Goal: Information Seeking & Learning: Check status

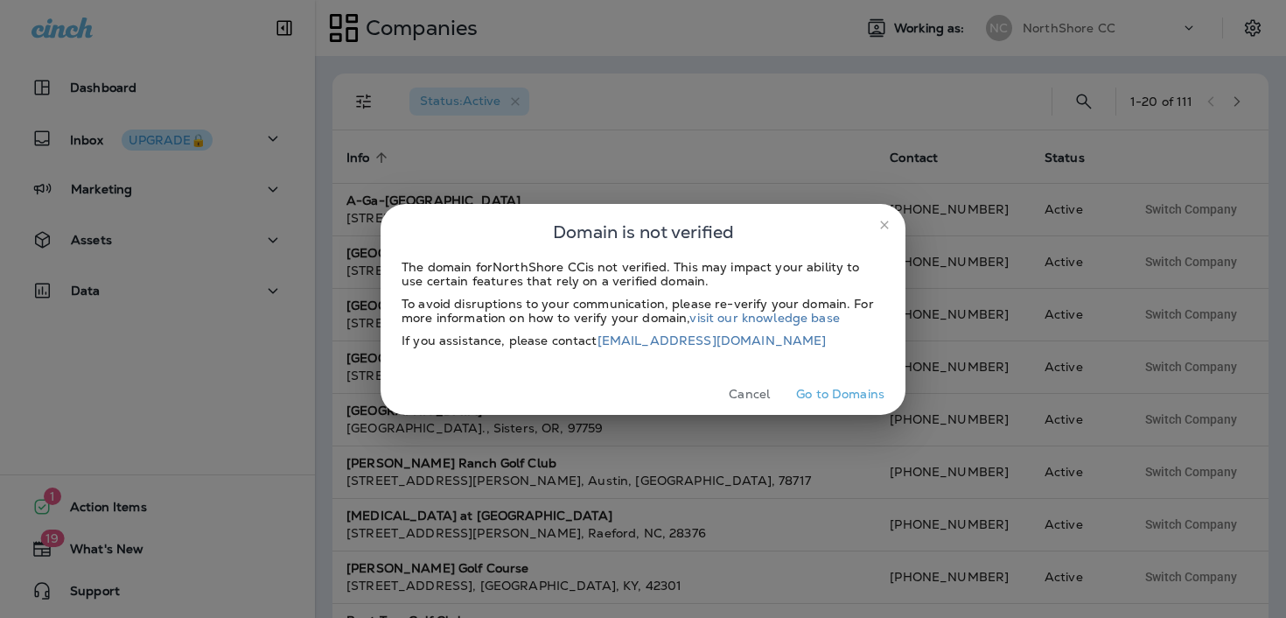
click at [879, 227] on icon "close" at bounding box center [884, 225] width 14 height 14
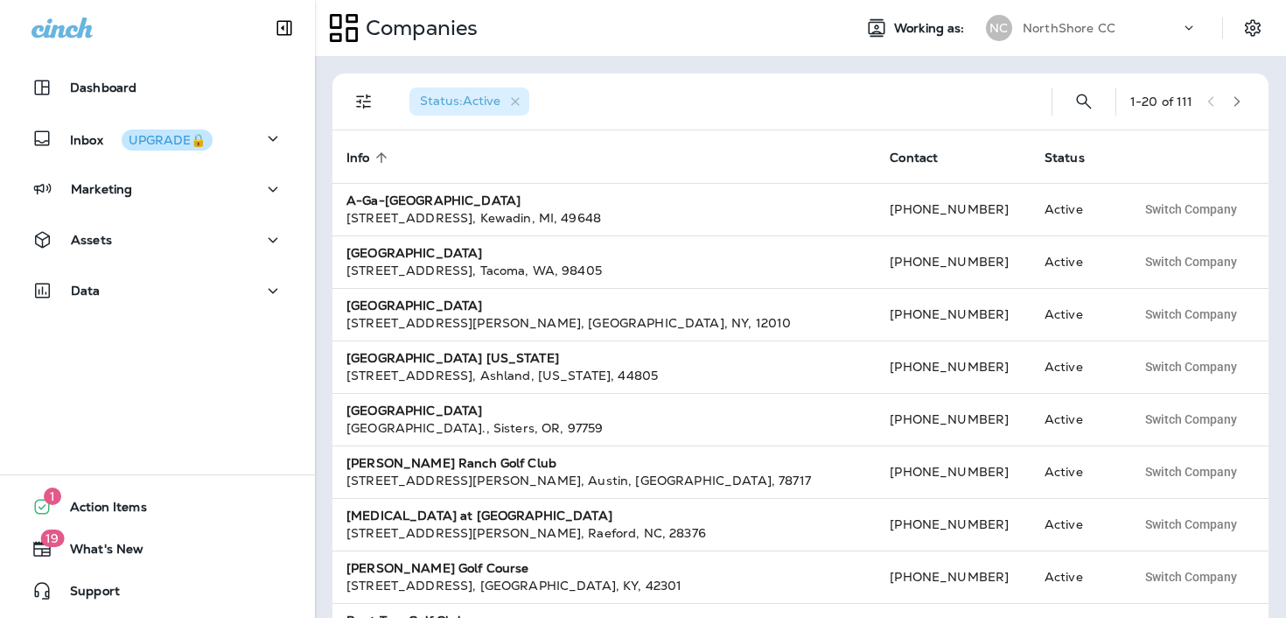
click at [1050, 42] on div "NC NorthShore CC" at bounding box center [1091, 27] width 233 height 35
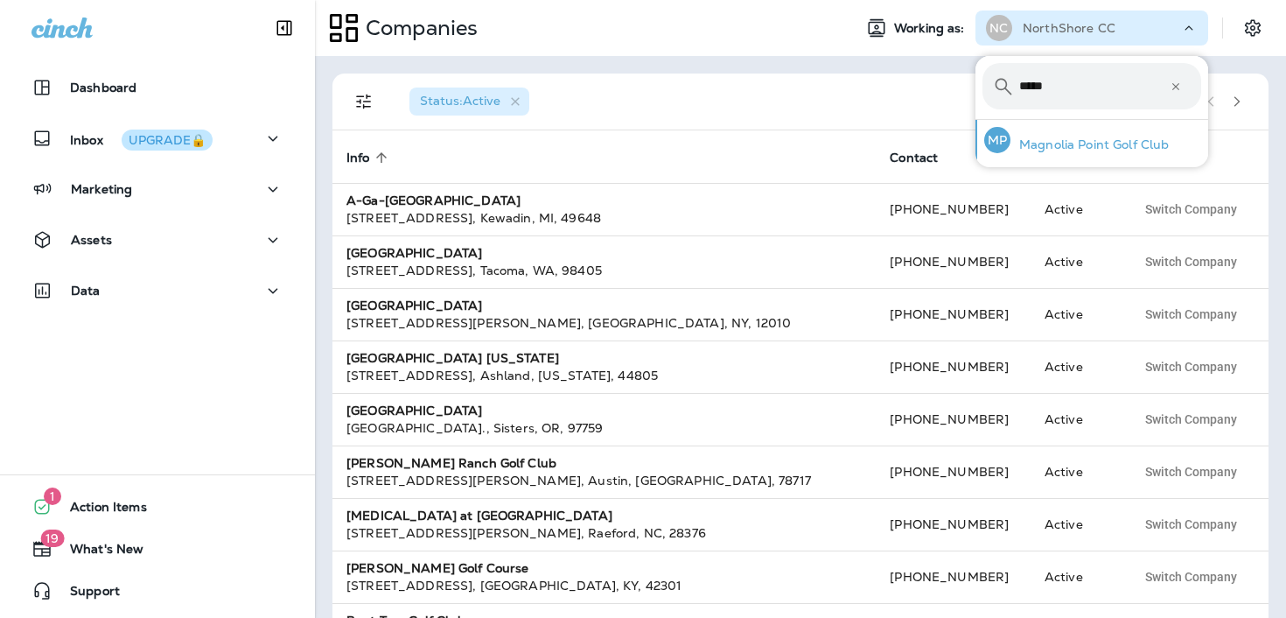
type input "*****"
click at [1106, 151] on p "Magnolia Point Golf Club" at bounding box center [1089, 144] width 158 height 14
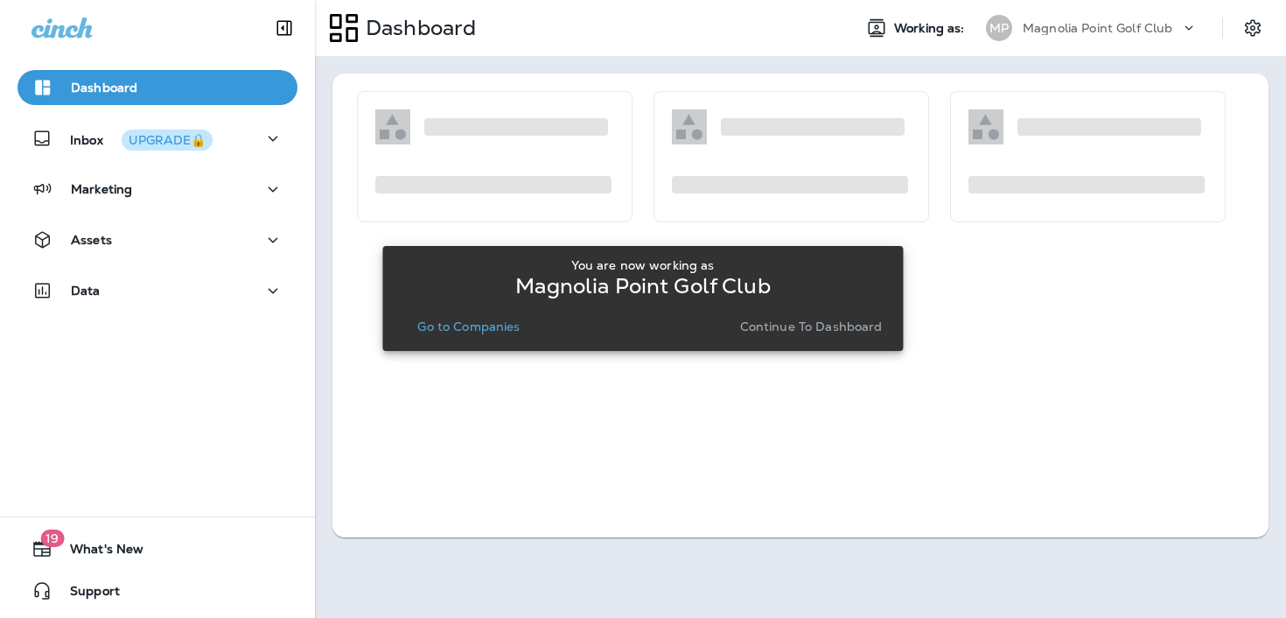
click at [830, 328] on p "Continue to Dashboard" at bounding box center [811, 326] width 143 height 14
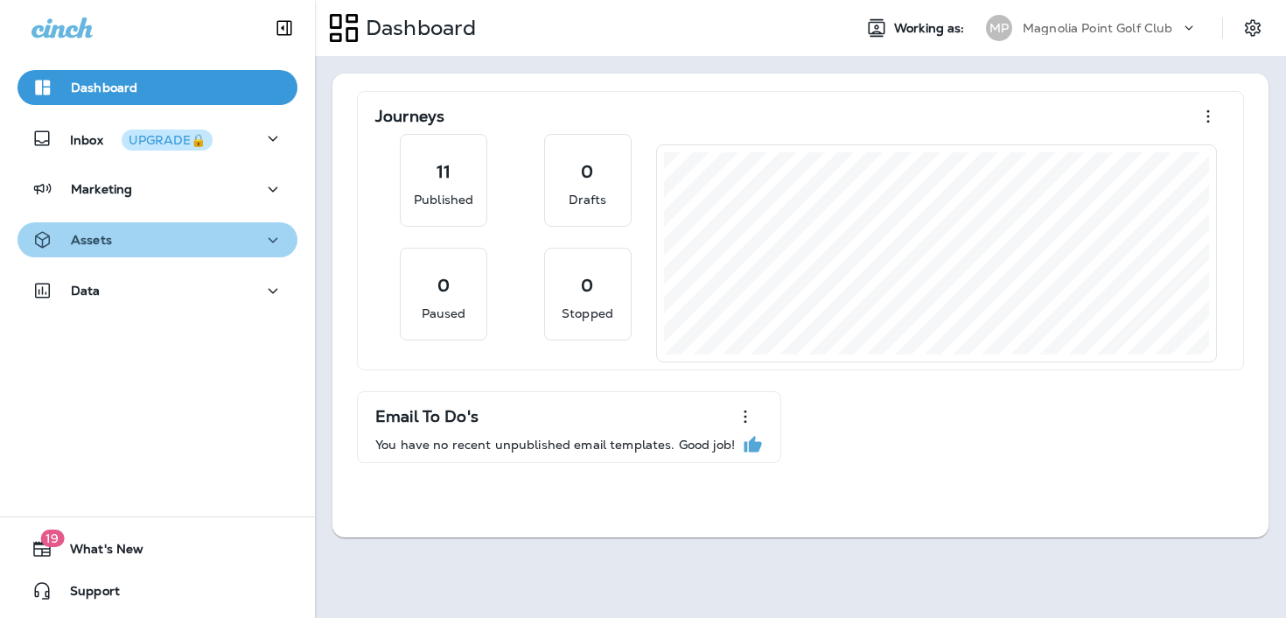
click at [234, 238] on div "Assets" at bounding box center [157, 240] width 252 height 22
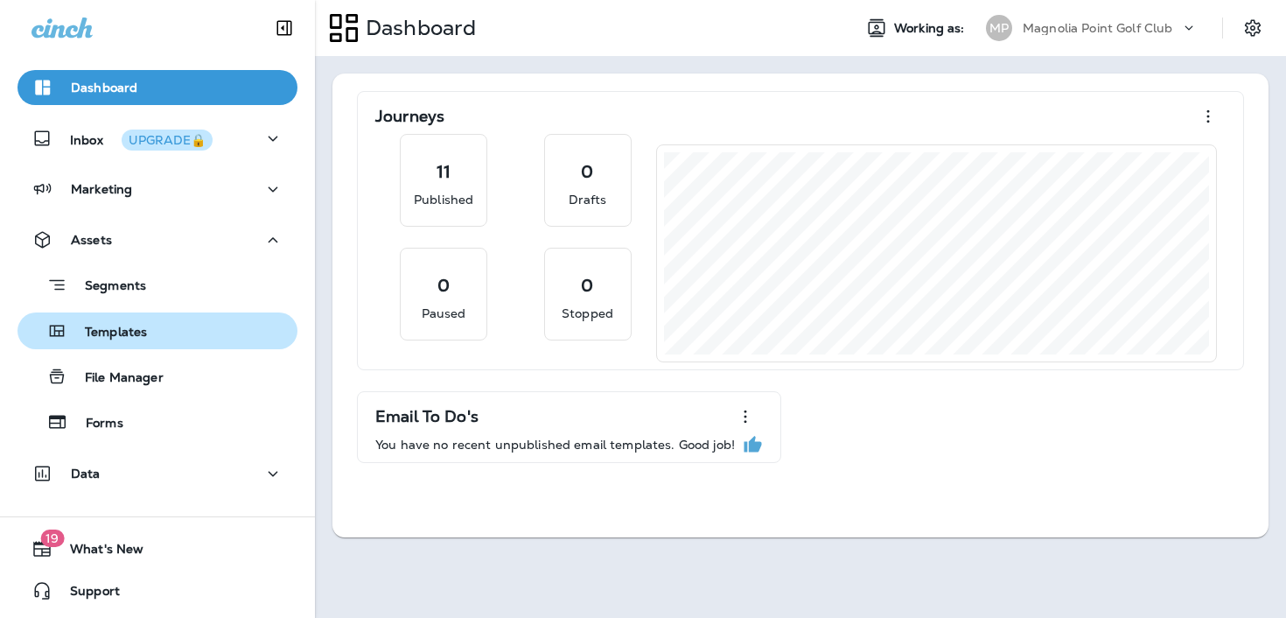
click at [200, 327] on div "Templates" at bounding box center [157, 331] width 266 height 26
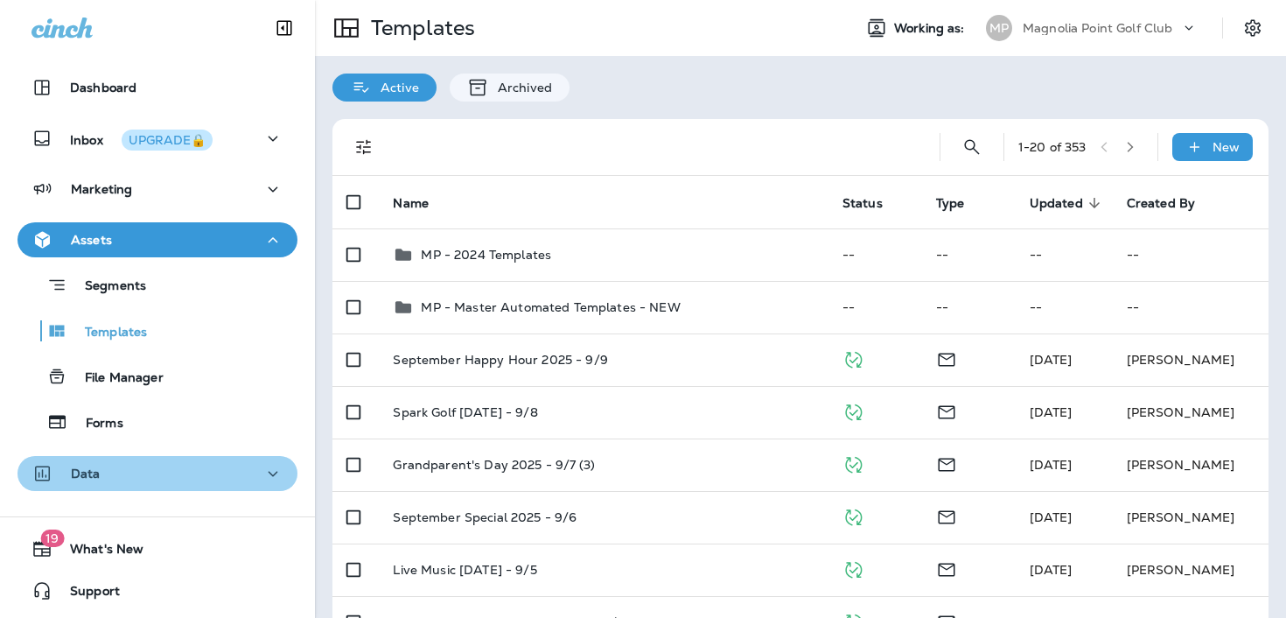
click at [185, 474] on div "Data" at bounding box center [157, 474] width 252 height 22
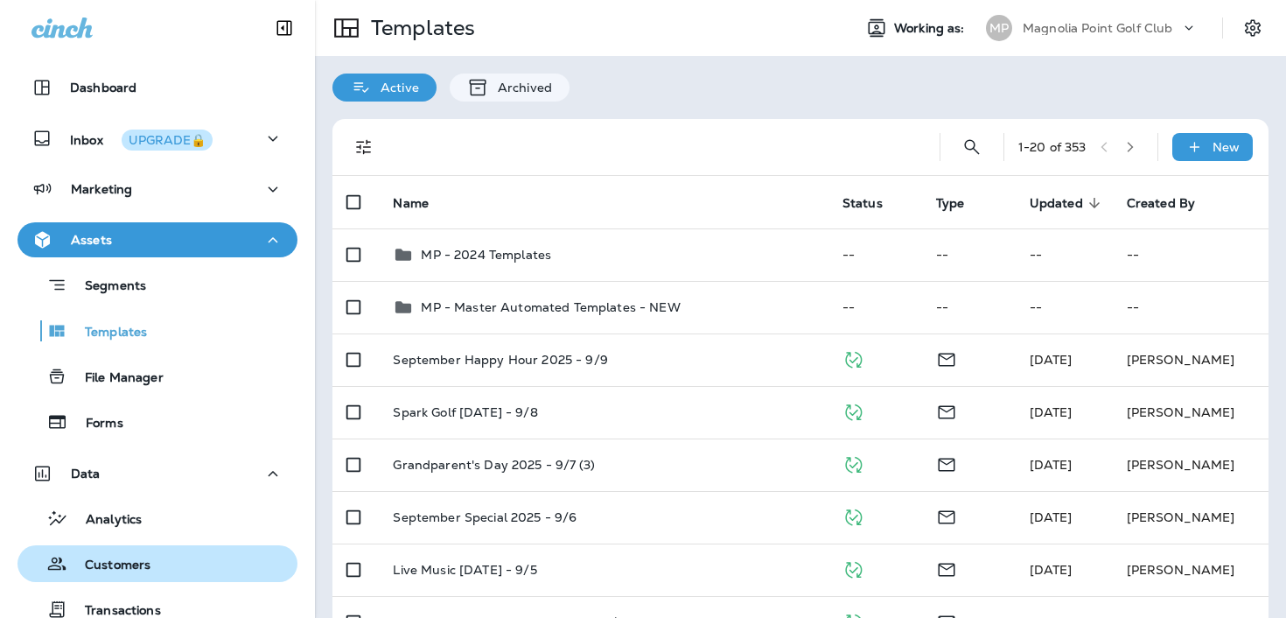
click at [141, 557] on p "Customers" at bounding box center [108, 565] width 83 height 17
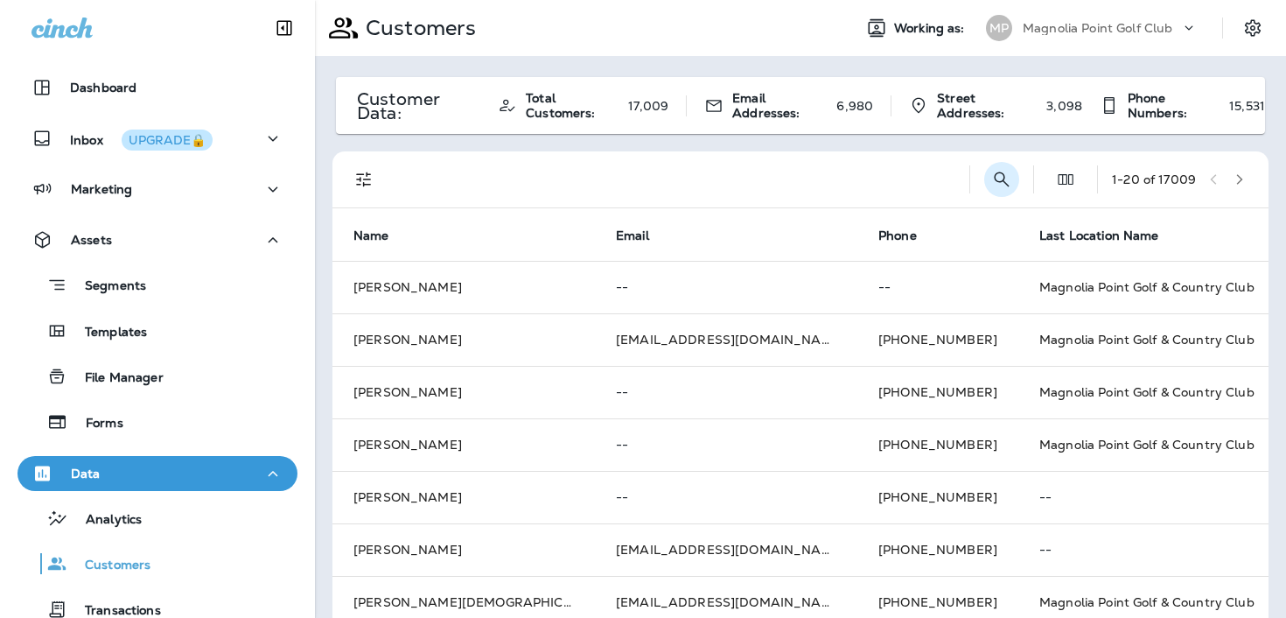
click at [991, 179] on icon "Search Customers" at bounding box center [1001, 179] width 21 height 21
type input "**********"
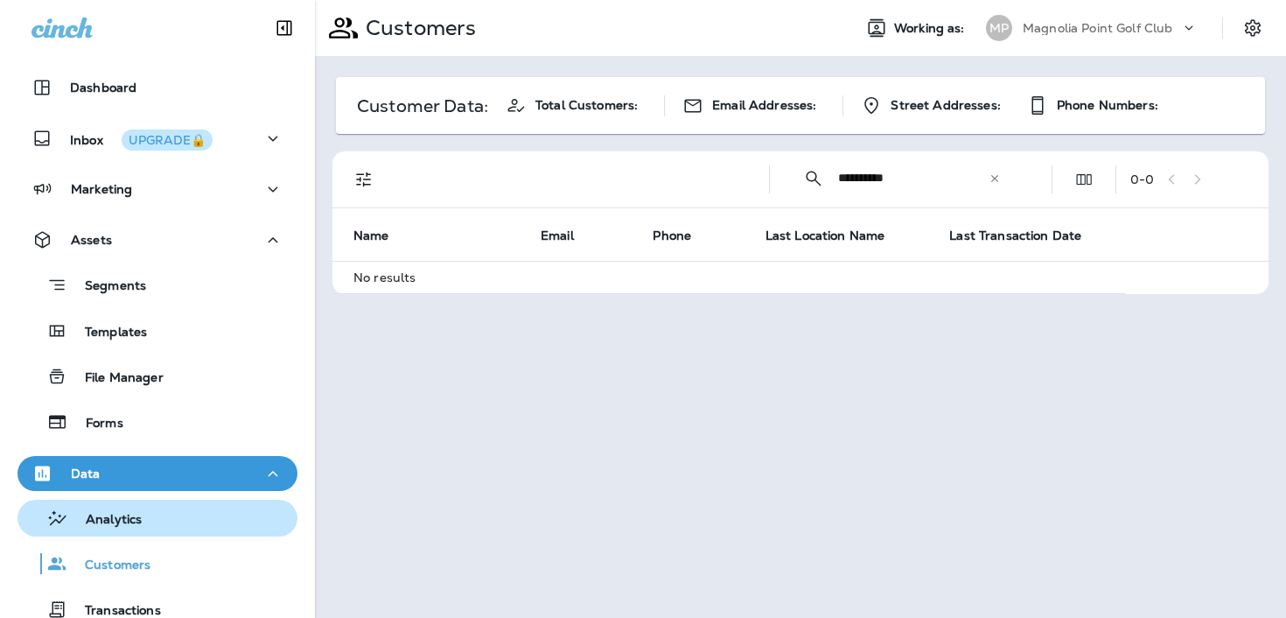
click at [191, 519] on div "Analytics" at bounding box center [157, 518] width 266 height 26
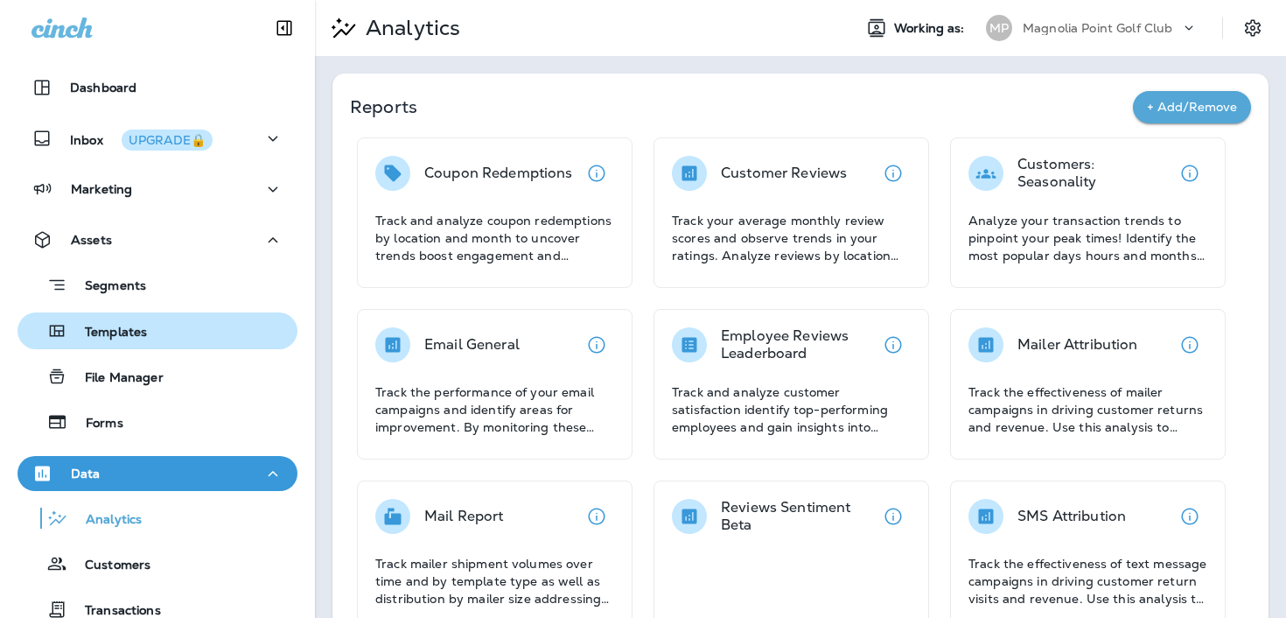
click at [165, 336] on div "Templates" at bounding box center [157, 331] width 266 height 26
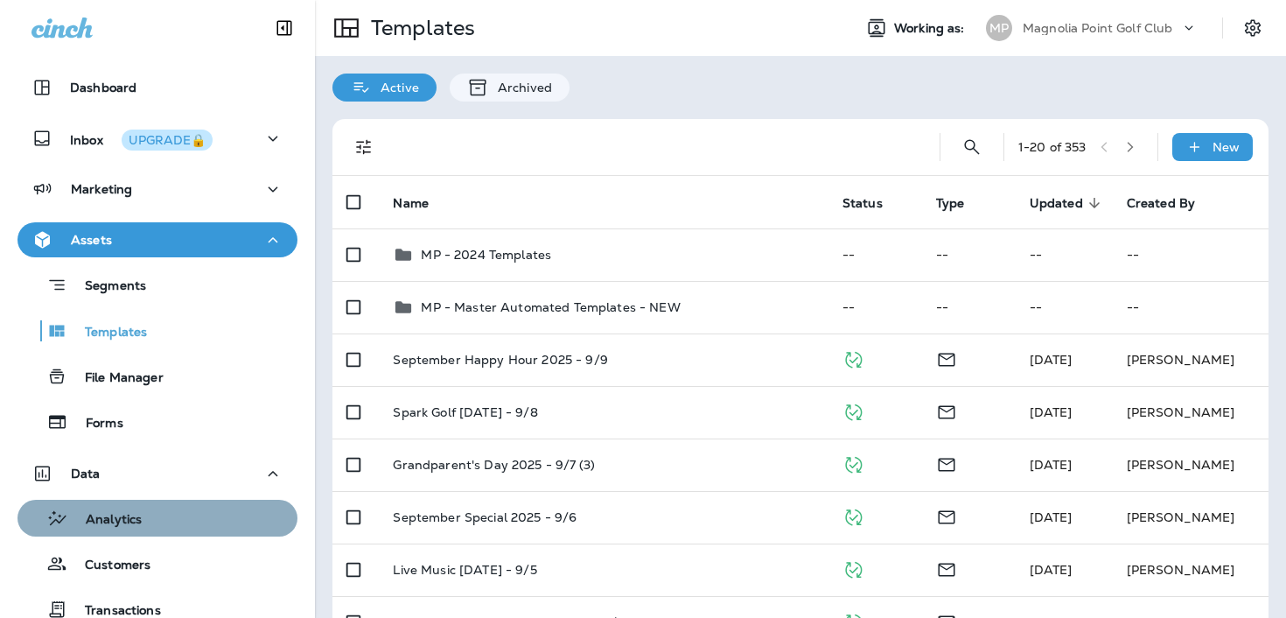
click at [178, 510] on div "Analytics" at bounding box center [157, 518] width 266 height 26
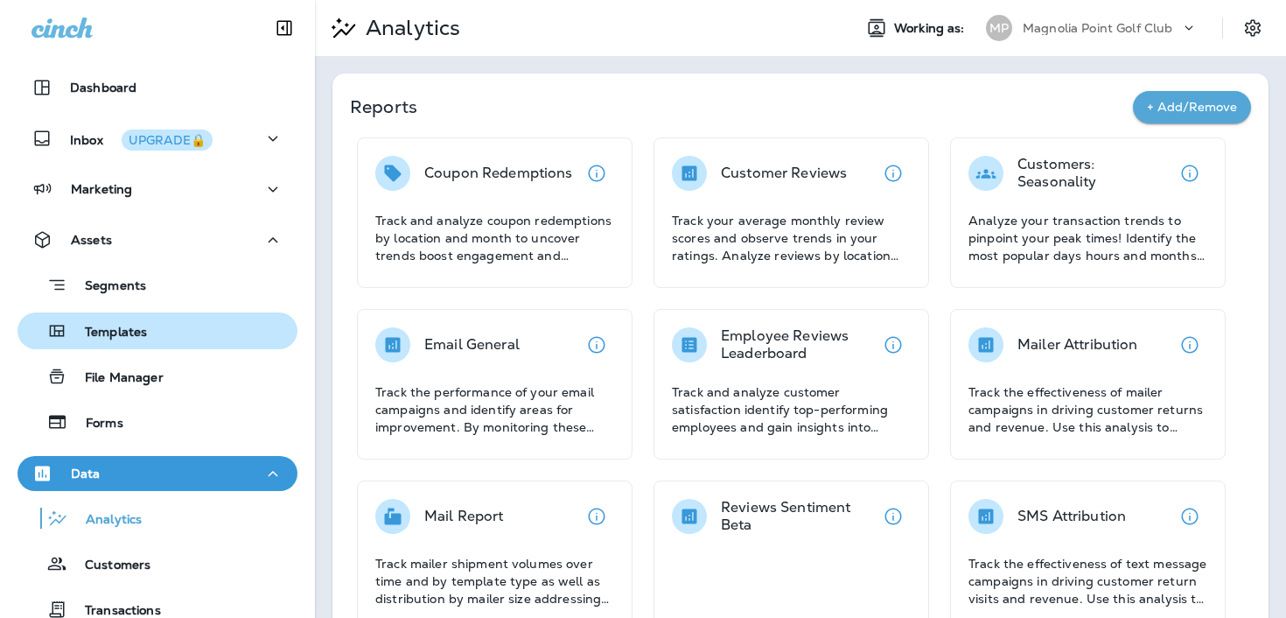
click at [185, 329] on div "Templates" at bounding box center [157, 331] width 266 height 26
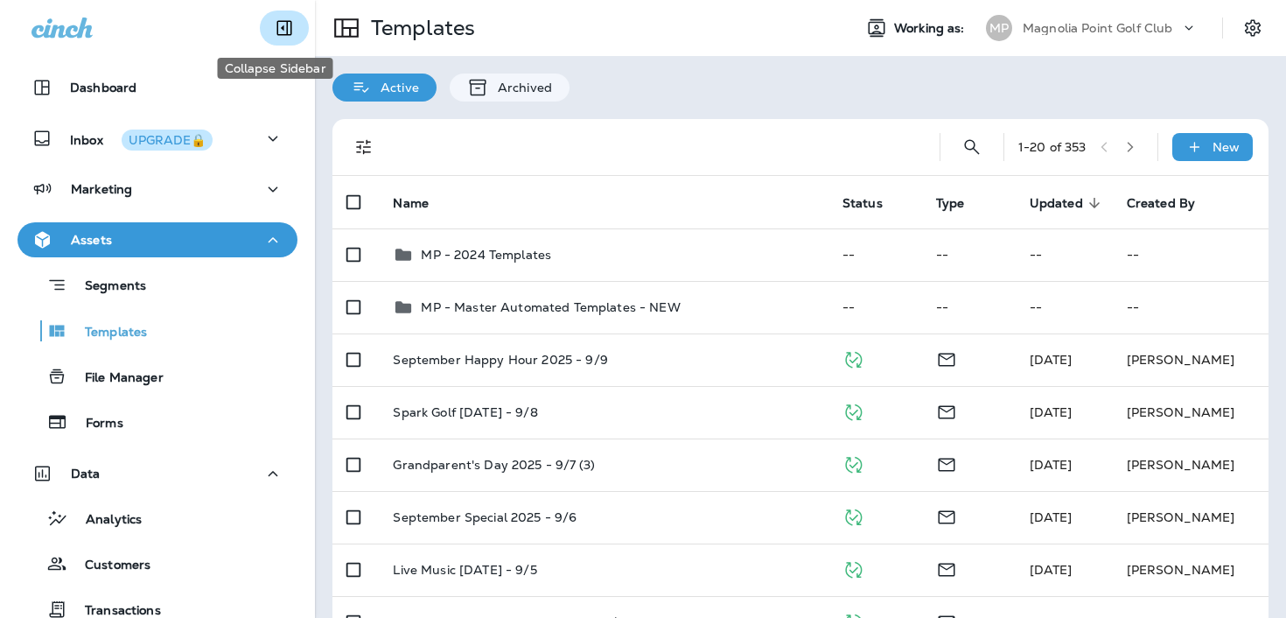
click at [275, 24] on icon "Collapse Sidebar" at bounding box center [284, 27] width 21 height 21
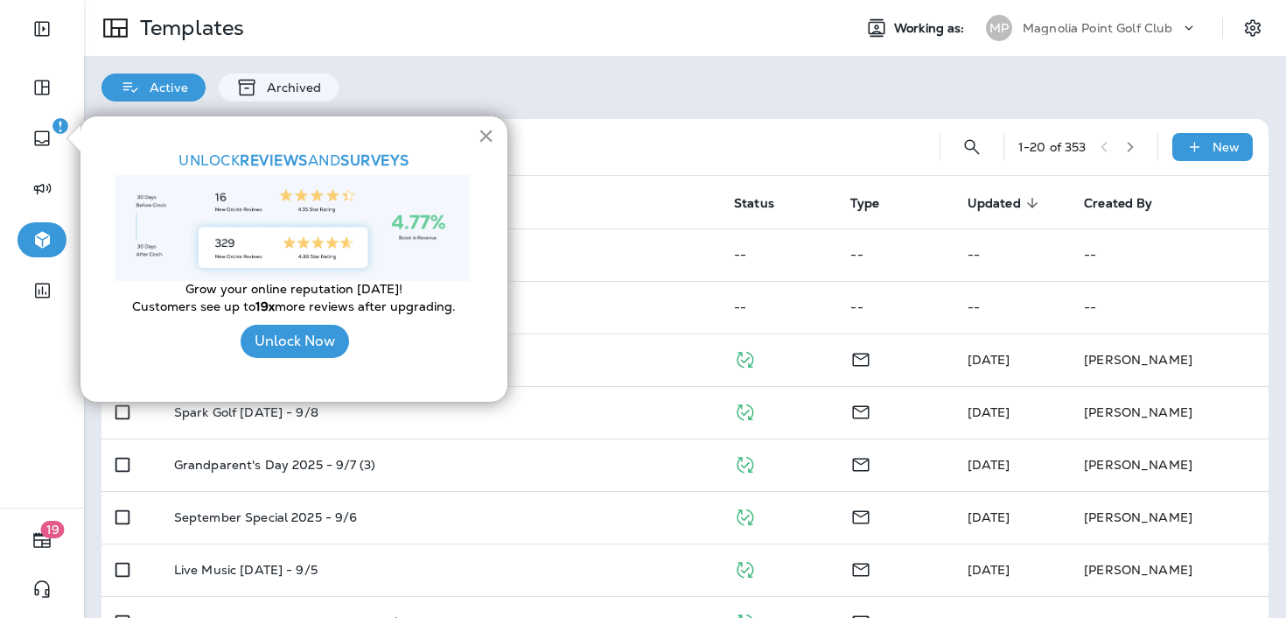
click at [485, 133] on button "×" at bounding box center [486, 136] width 17 height 28
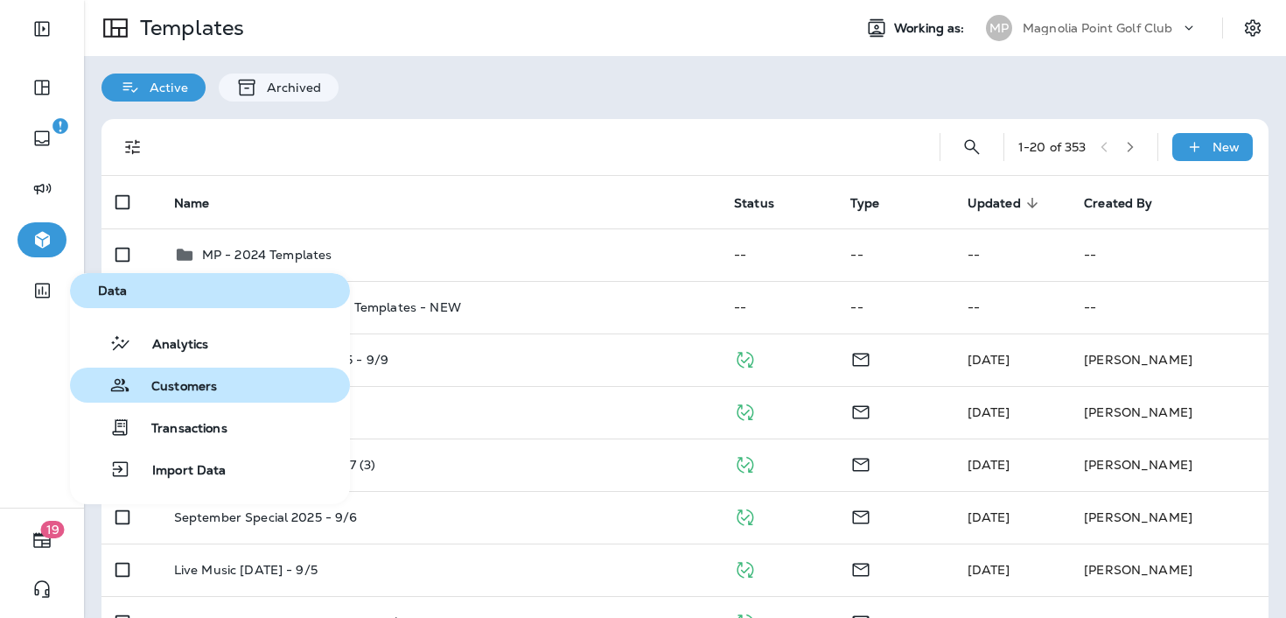
click at [199, 379] on span "Customers" at bounding box center [173, 387] width 87 height 17
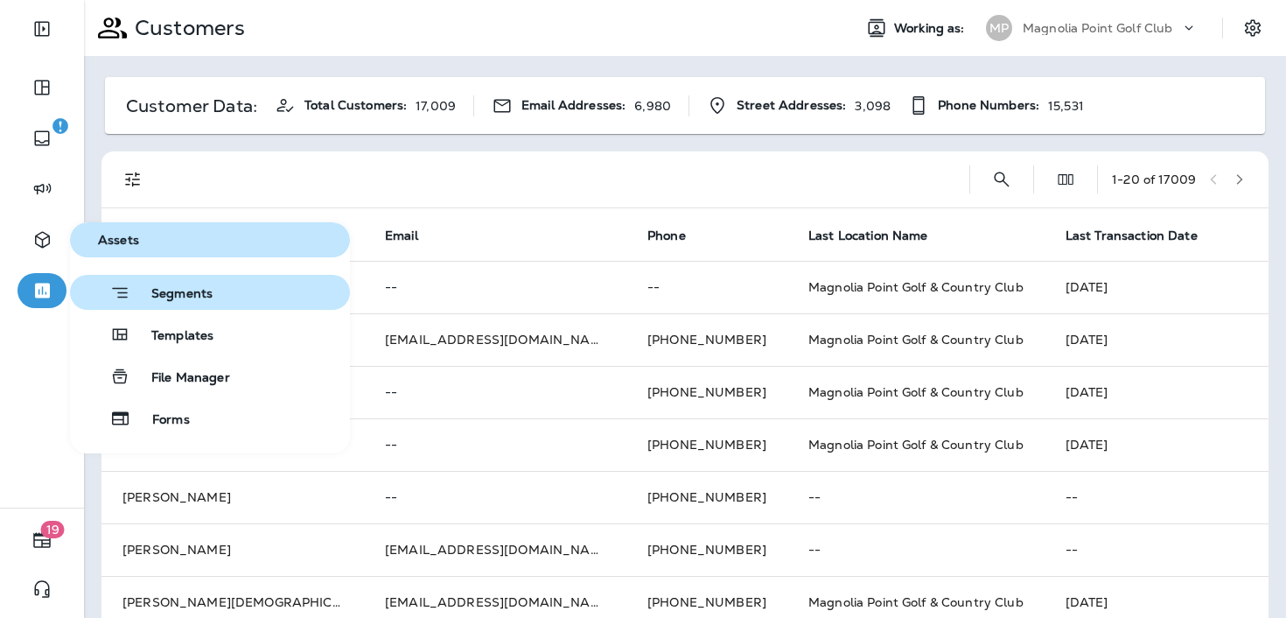
click at [185, 297] on span "Segments" at bounding box center [171, 294] width 82 height 17
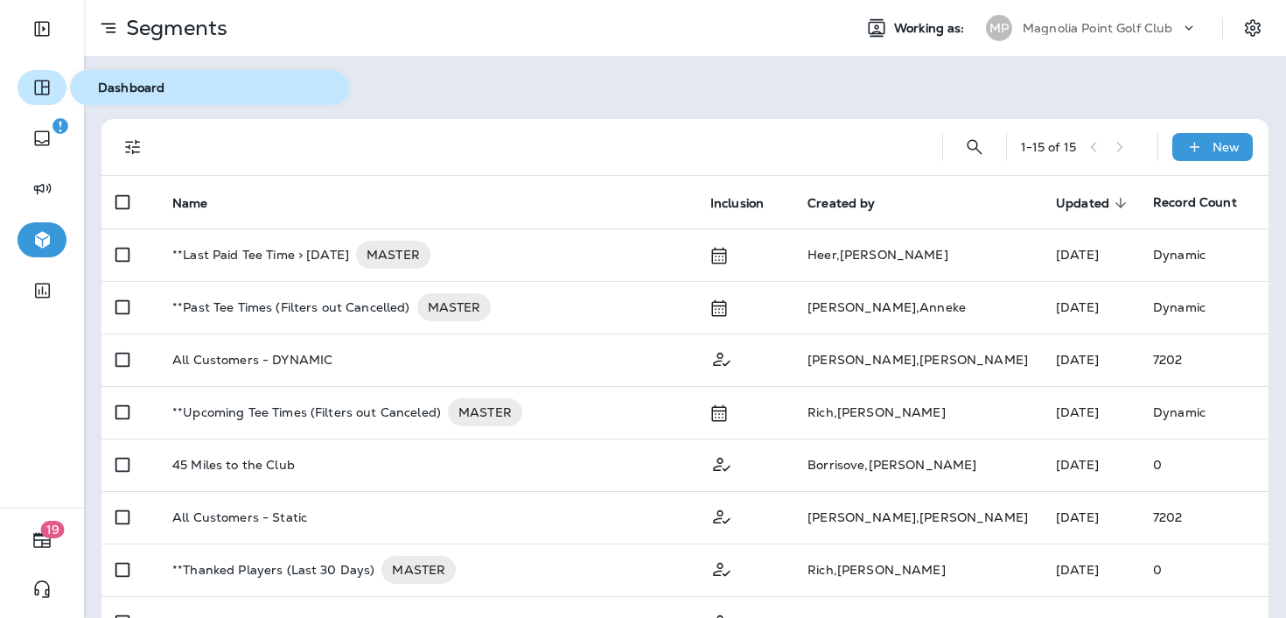
click at [39, 88] on icon "button" at bounding box center [41, 87] width 21 height 21
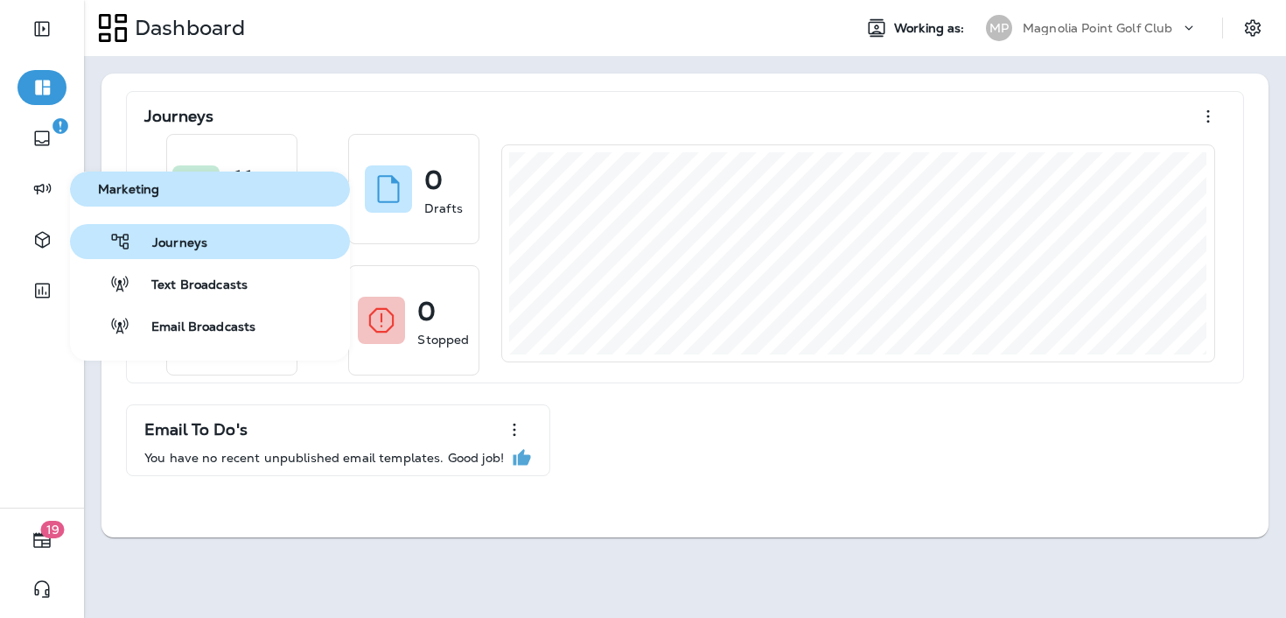
click at [157, 232] on div "Journeys" at bounding box center [142, 241] width 130 height 21
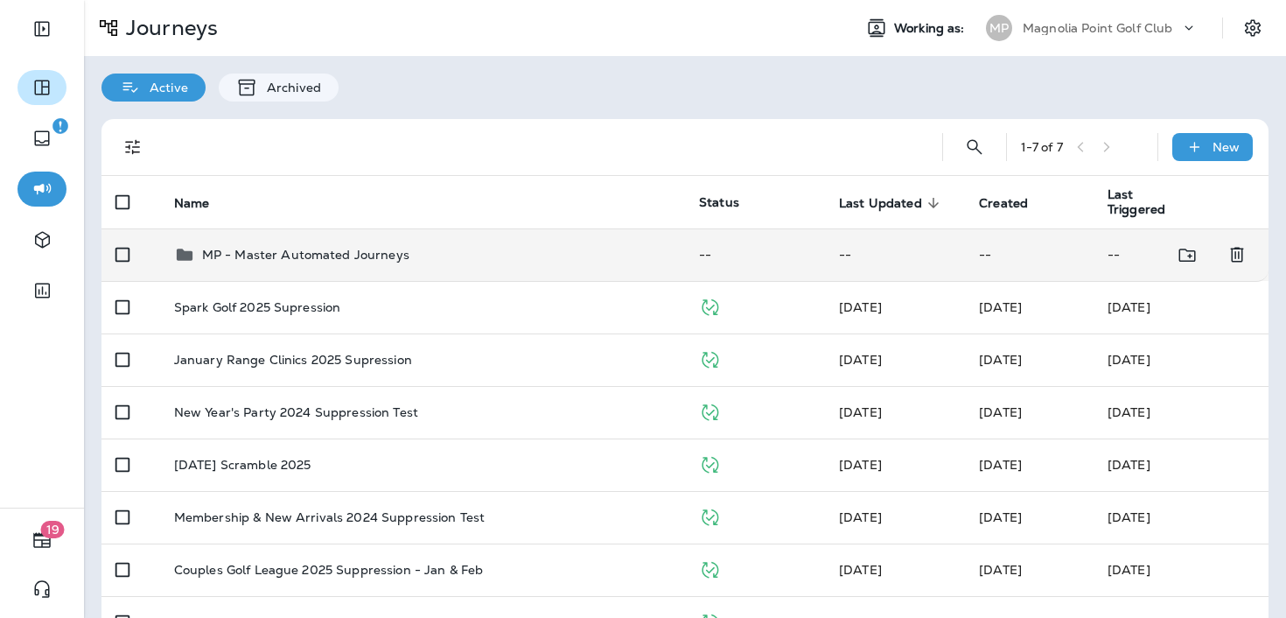
click at [346, 261] on p "MP - Master Automated Journeys" at bounding box center [305, 255] width 207 height 14
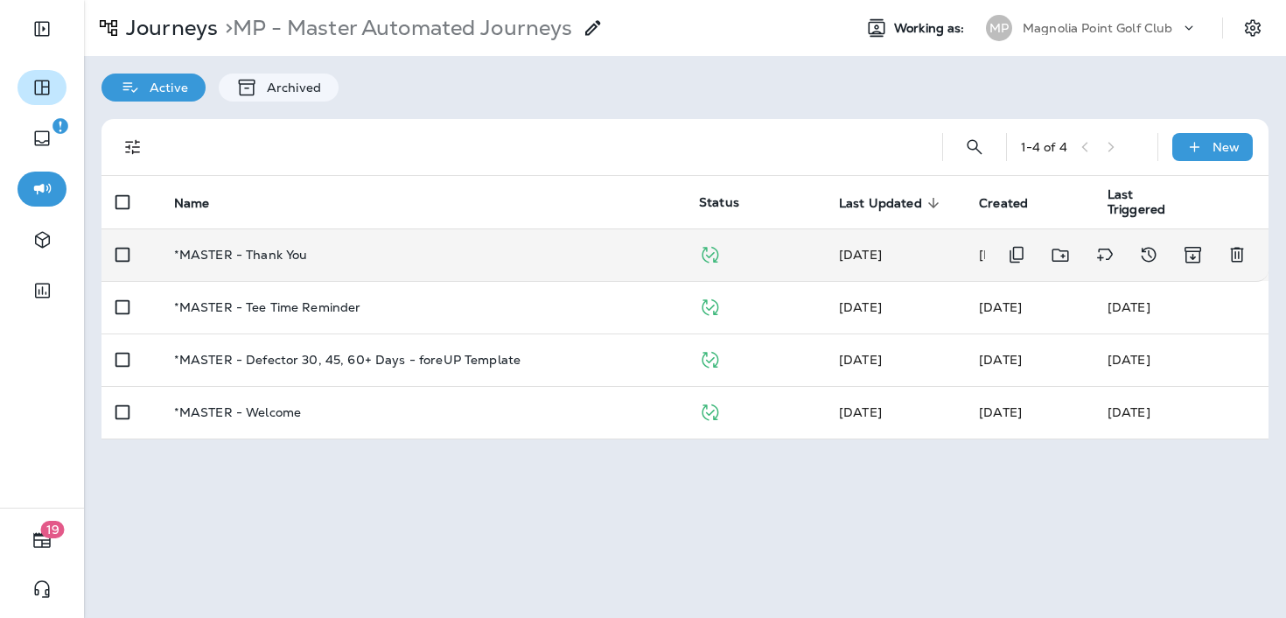
click at [376, 260] on div "*MASTER - Thank You" at bounding box center [422, 255] width 497 height 14
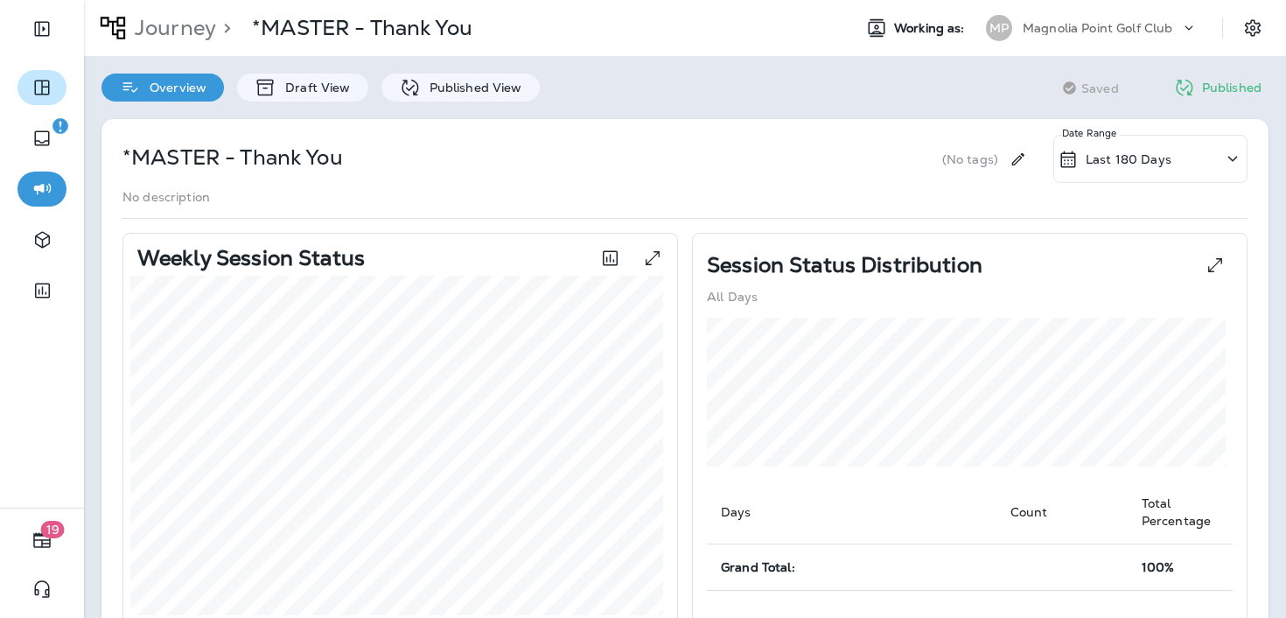
click at [1103, 170] on div "Last 180 Days" at bounding box center [1150, 159] width 194 height 48
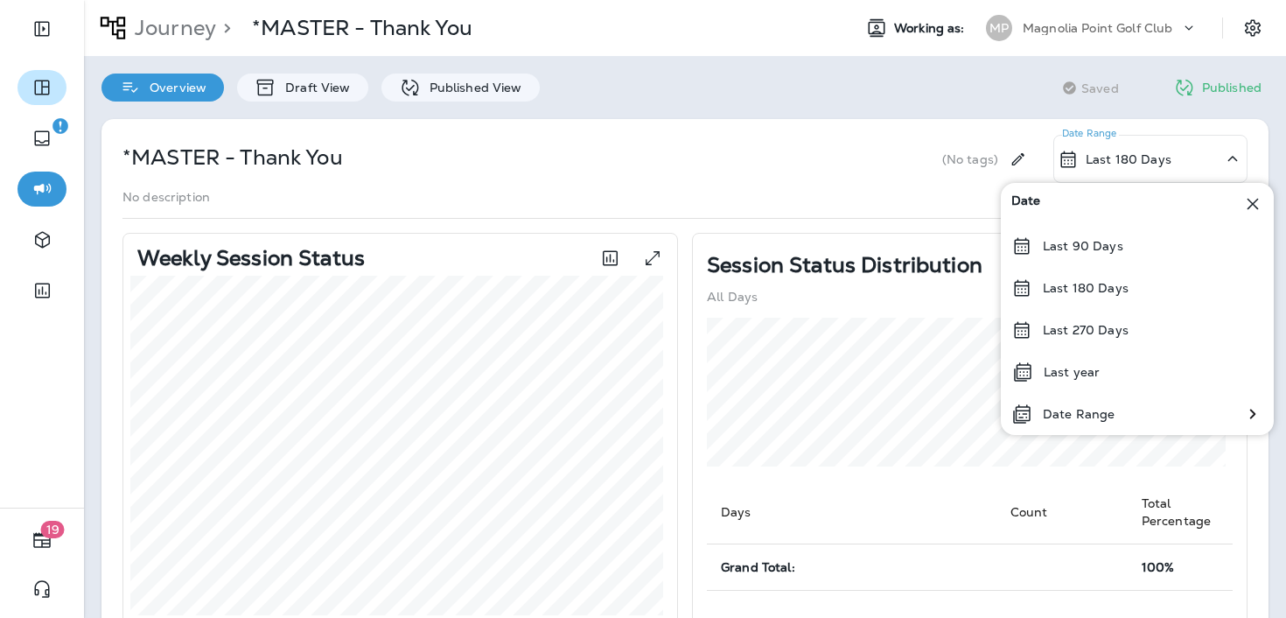
click at [908, 180] on div "*MASTER - Thank You (No tags) Last 180 Days Date Range" at bounding box center [684, 159] width 1125 height 48
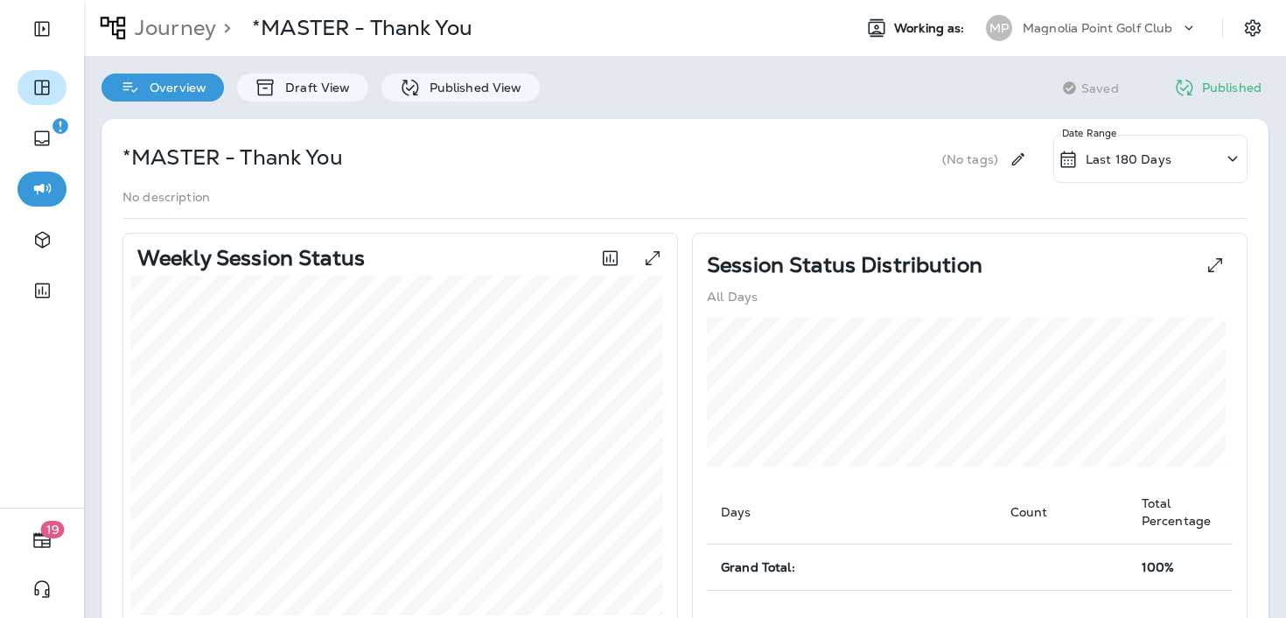
click at [1186, 154] on div "Last 180 Days" at bounding box center [1150, 159] width 194 height 48
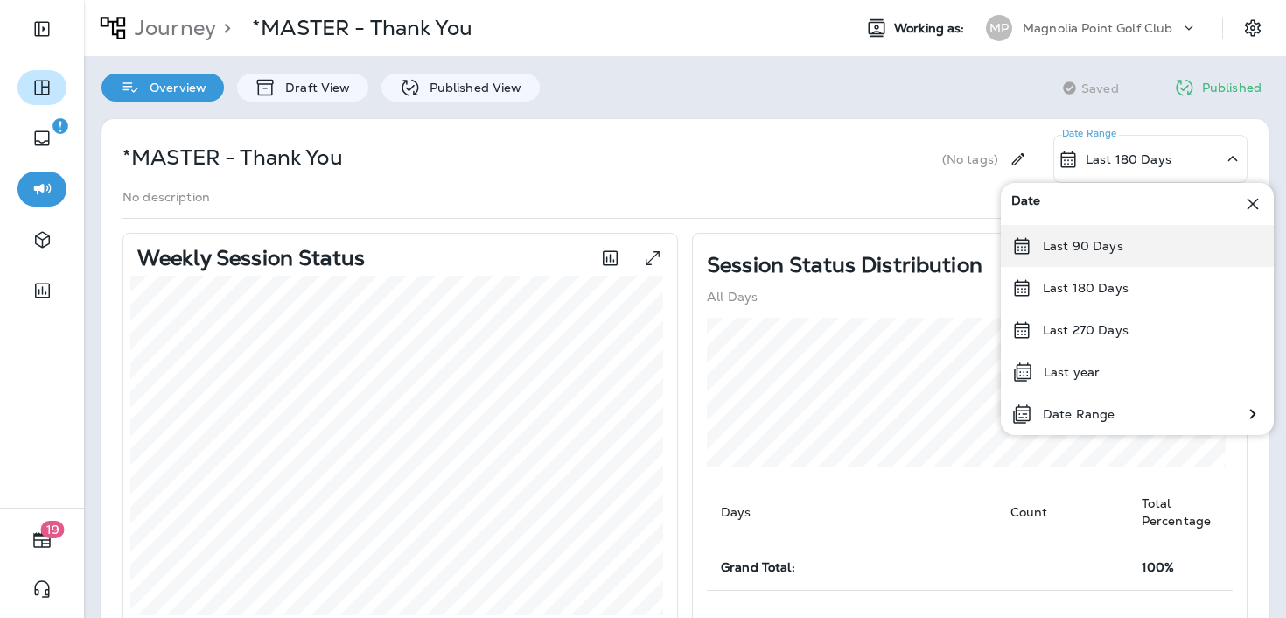
click at [1135, 236] on div "Last 90 Days" at bounding box center [1137, 246] width 273 height 42
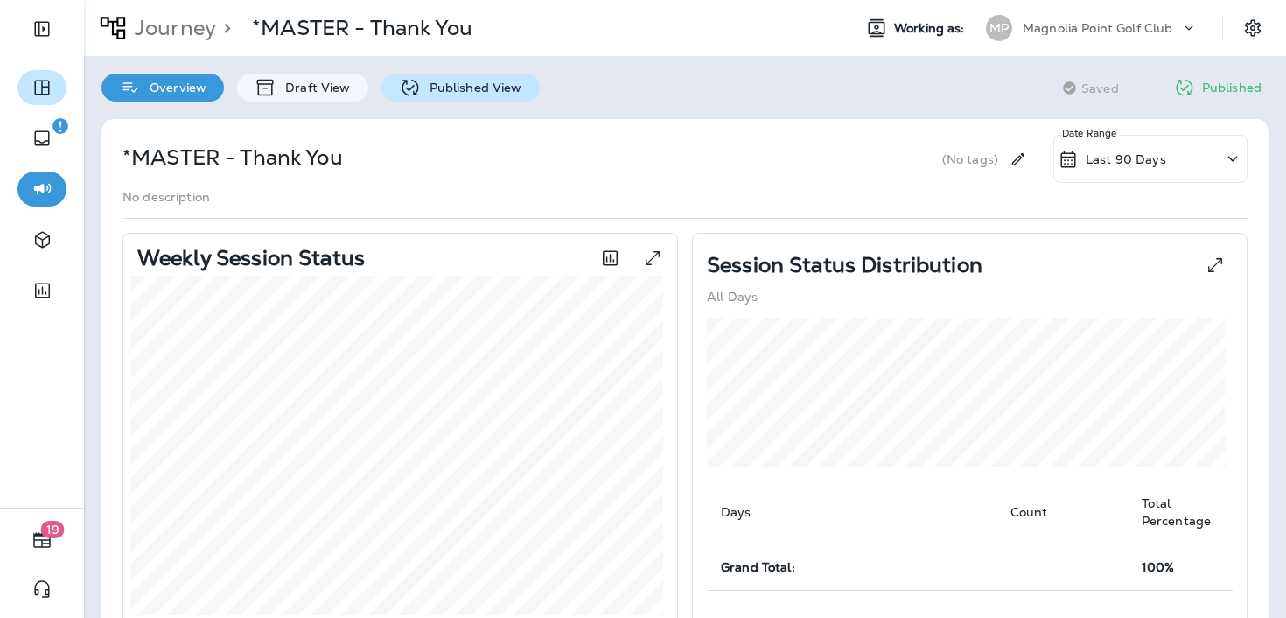
click at [418, 94] on div "Published View" at bounding box center [460, 87] width 158 height 28
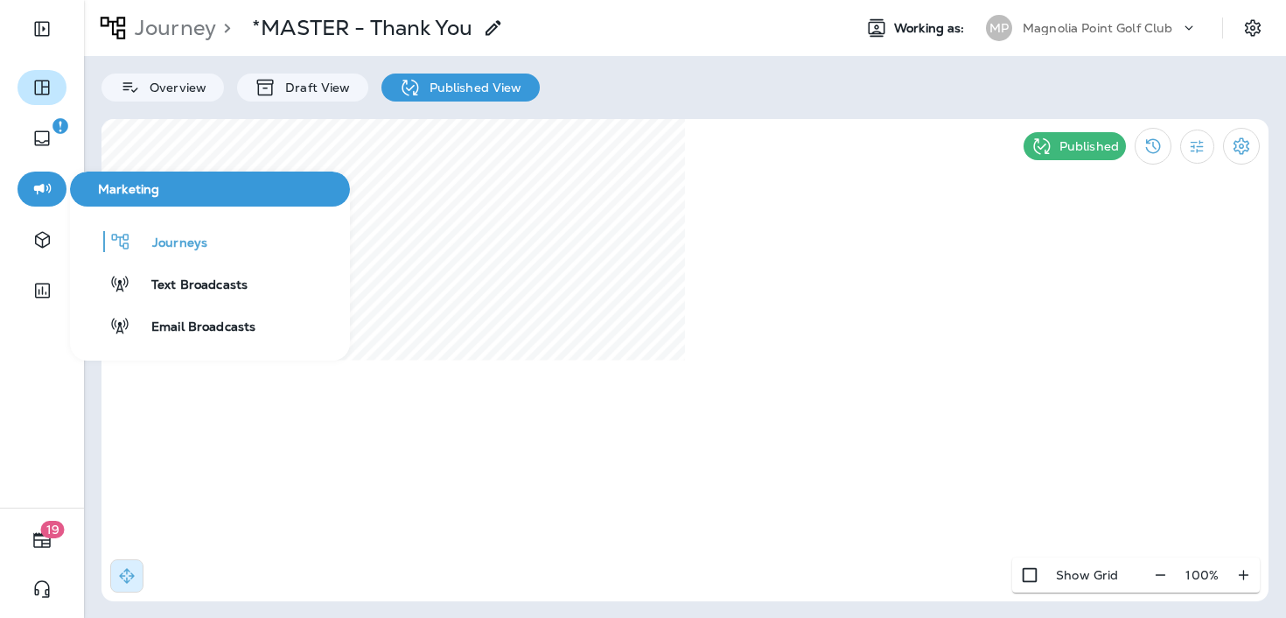
click at [45, 183] on icon "button" at bounding box center [42, 188] width 22 height 21
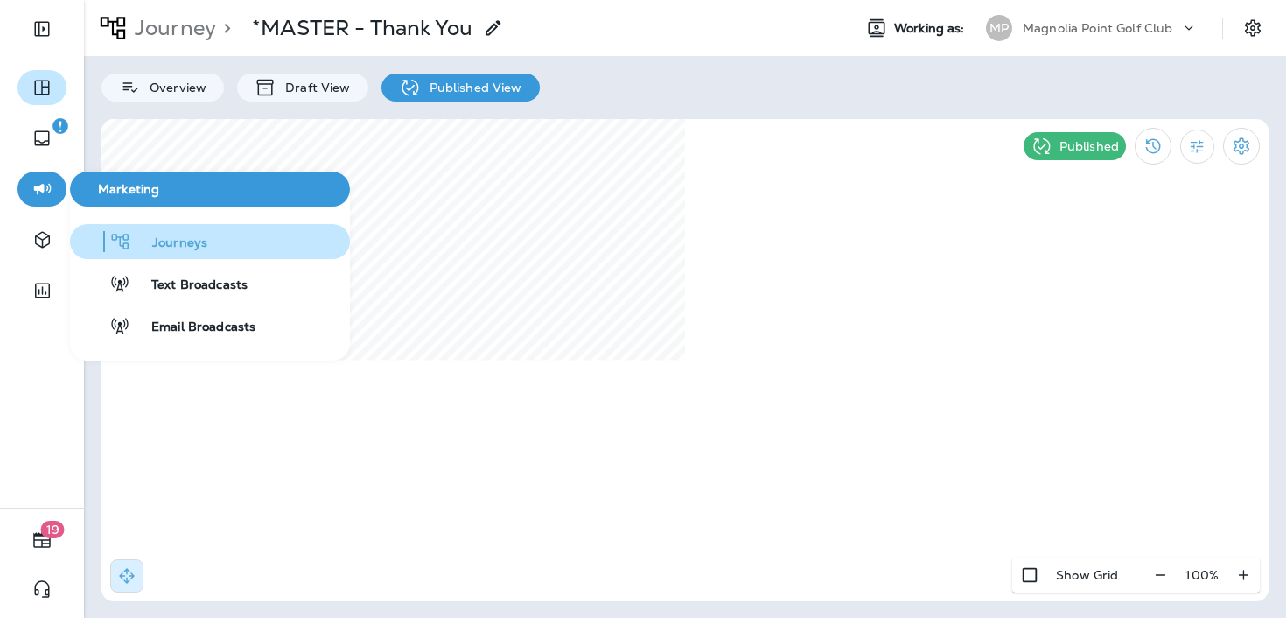
click at [178, 236] on span "Journeys" at bounding box center [169, 243] width 76 height 17
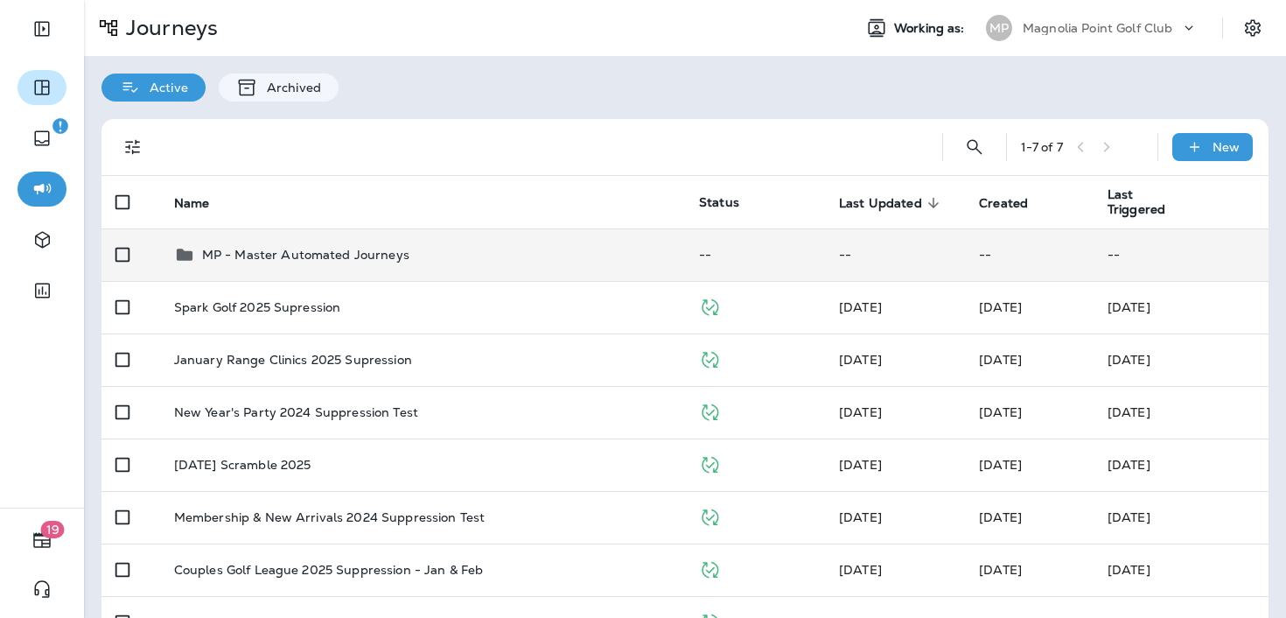
click at [409, 242] on td "MP - Master Automated Journeys" at bounding box center [422, 254] width 525 height 52
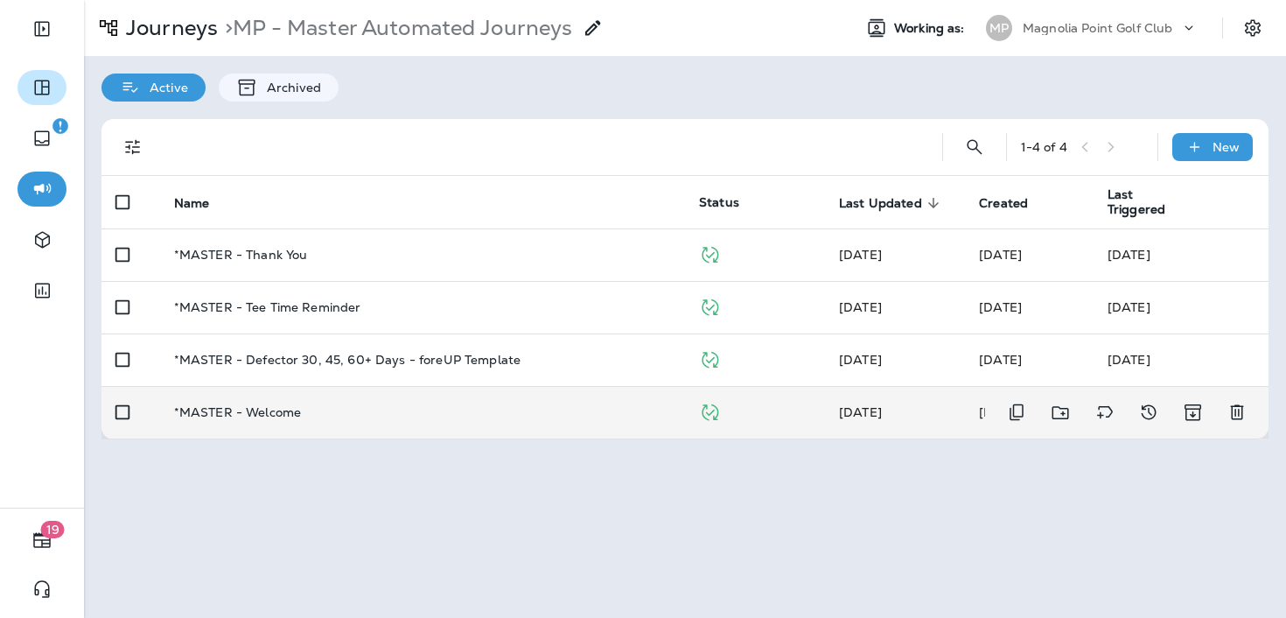
click at [277, 402] on td "*MASTER - Welcome" at bounding box center [422, 412] width 525 height 52
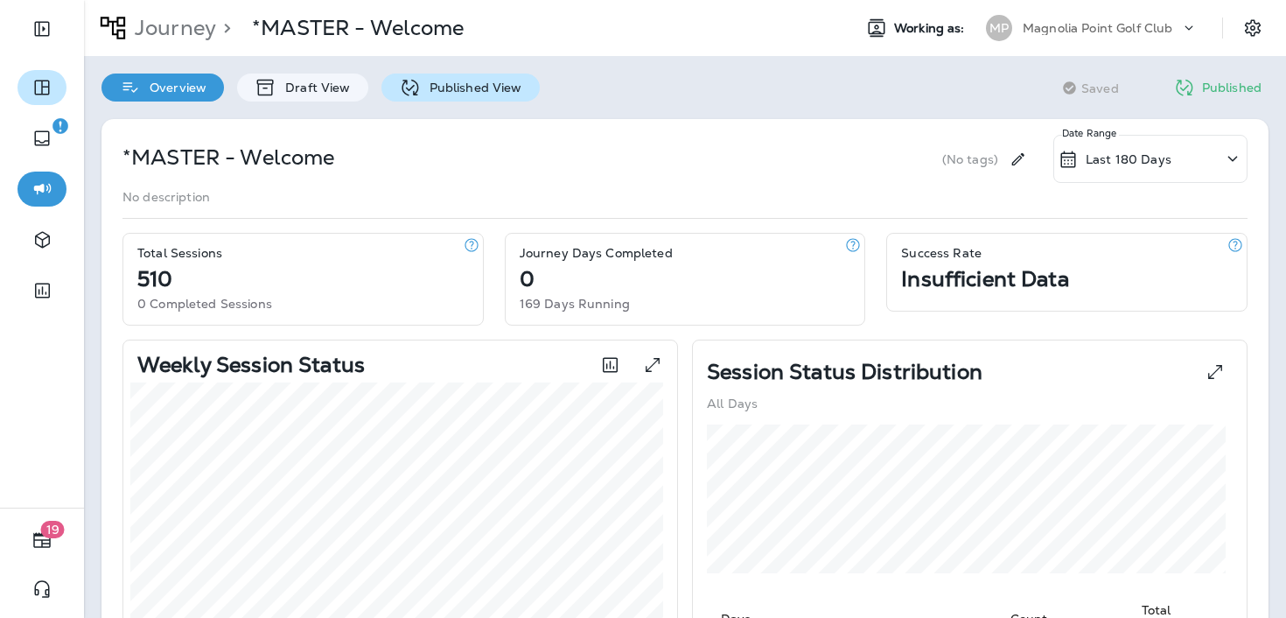
click at [438, 88] on p "Published View" at bounding box center [471, 87] width 101 height 14
